Goal: Information Seeking & Learning: Learn about a topic

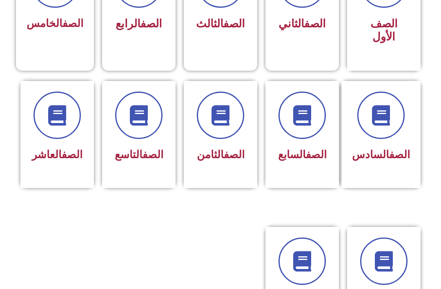
scroll to position [279, 0]
click at [227, 103] on span at bounding box center [220, 115] width 47 height 47
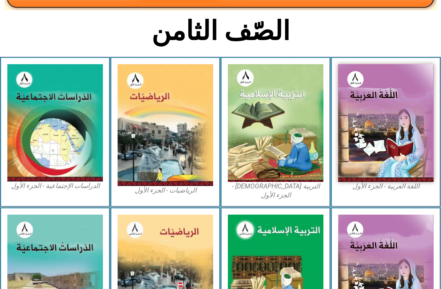
scroll to position [166, 0]
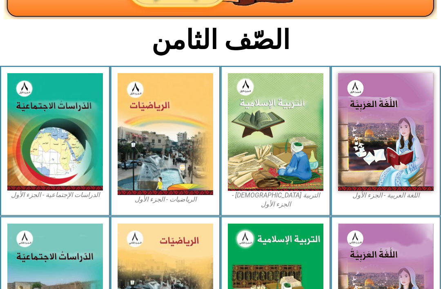
click at [284, 96] on img at bounding box center [276, 132] width 96 height 118
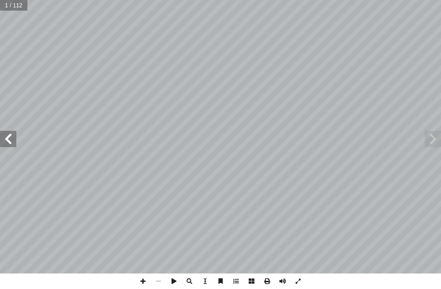
click at [440, 141] on span at bounding box center [433, 139] width 16 height 16
click at [433, 134] on span at bounding box center [433, 139] width 16 height 16
click at [16, 147] on span at bounding box center [8, 139] width 16 height 16
click at [4, 138] on span at bounding box center [8, 139] width 16 height 16
click at [16, 139] on span at bounding box center [8, 139] width 16 height 16
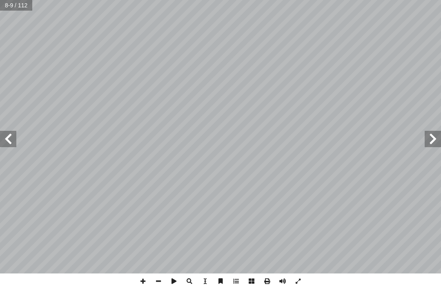
click at [436, 138] on span at bounding box center [433, 139] width 16 height 16
click at [7, 133] on span at bounding box center [8, 139] width 16 height 16
